Goal: Find specific page/section: Find specific page/section

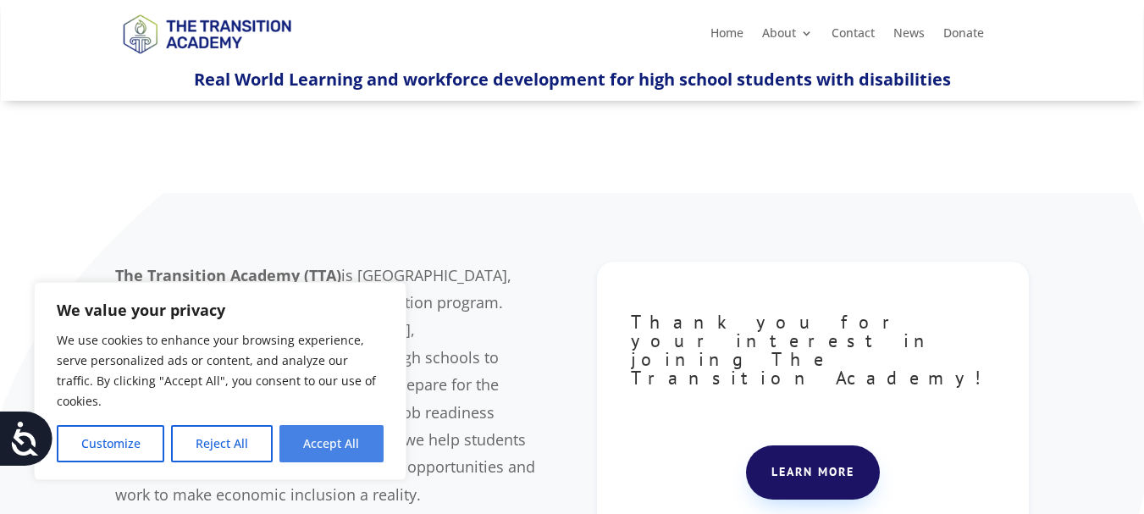
click at [357, 445] on button "Accept All" at bounding box center [331, 443] width 104 height 37
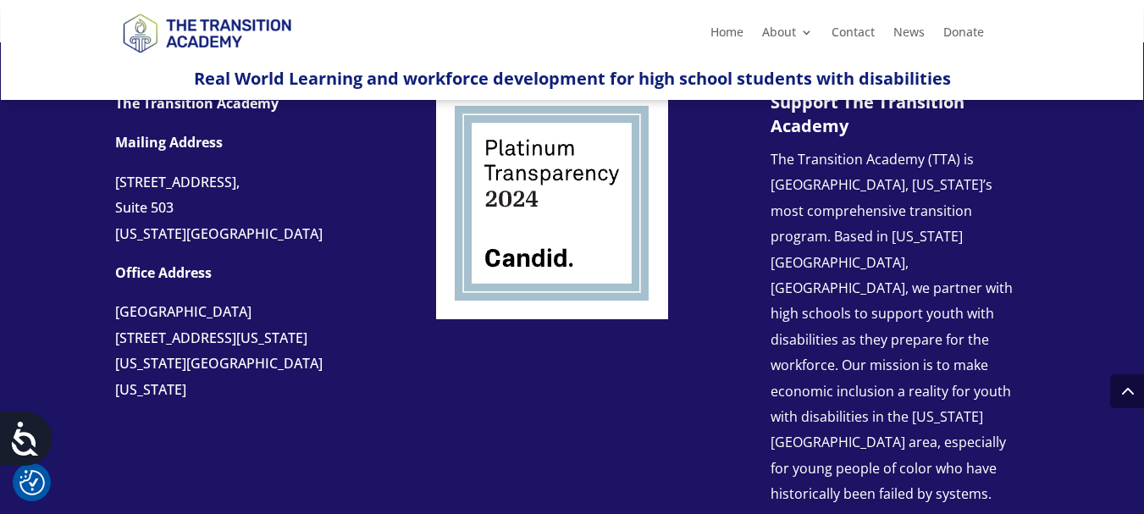
scroll to position [1918, 0]
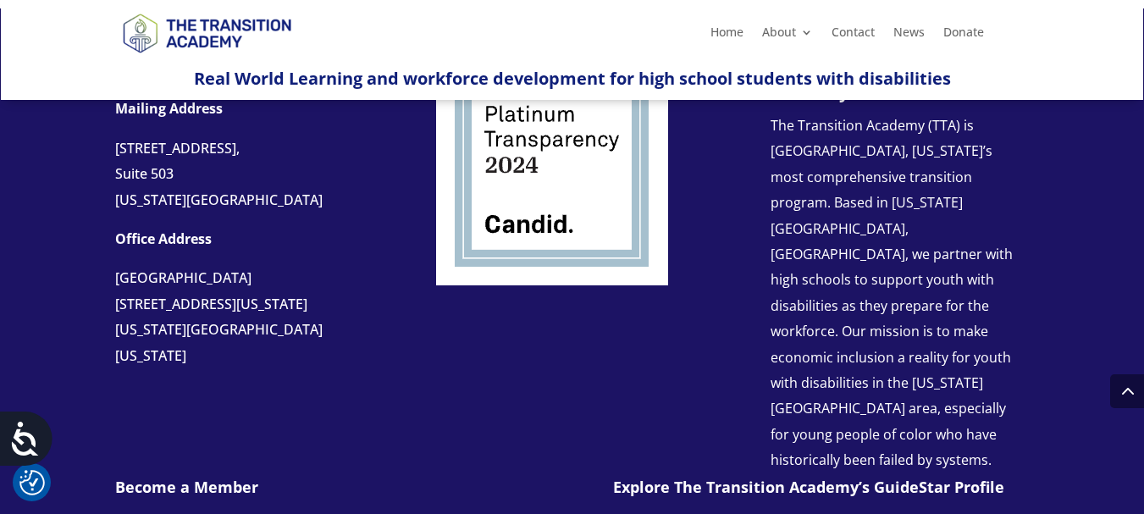
click at [988, 477] on link "Explore The Transition Academy’s GuideStar Profile" at bounding box center [808, 487] width 391 height 20
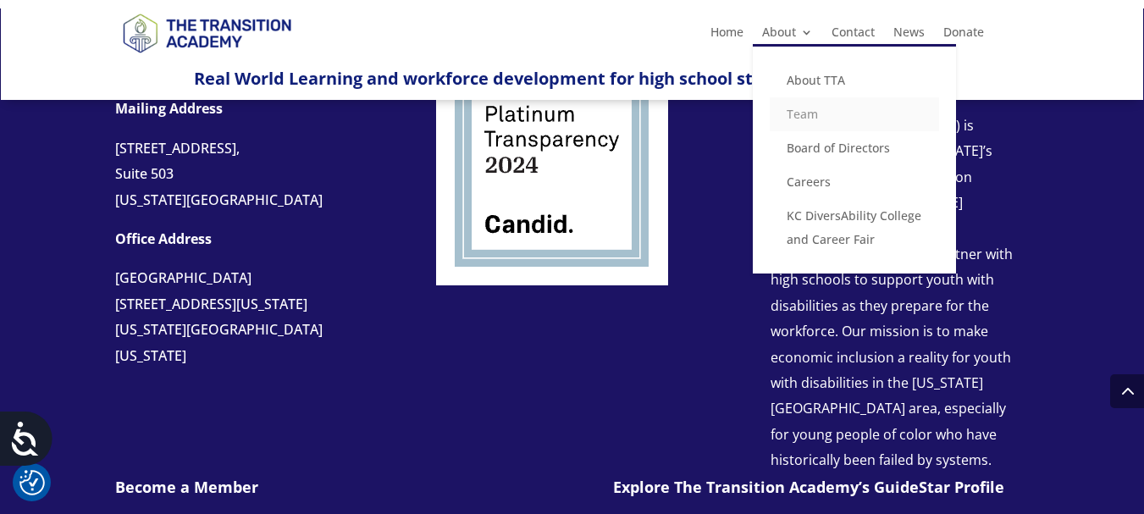
click at [798, 116] on link "Team" at bounding box center [854, 114] width 169 height 34
